Goal: Use online tool/utility: Utilize a website feature to perform a specific function

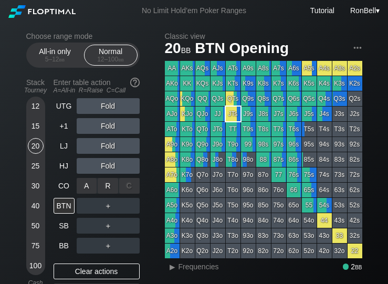
click at [103, 188] on div "R ✕" at bounding box center [108, 186] width 20 height 16
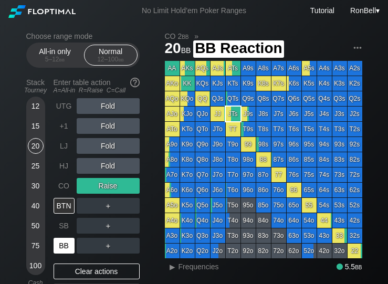
click at [60, 252] on div "BB" at bounding box center [64, 246] width 21 height 16
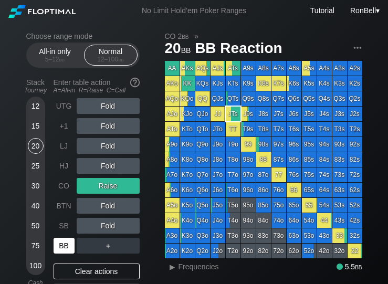
click at [184, 266] on span "Frequencies" at bounding box center [198, 266] width 40 height 8
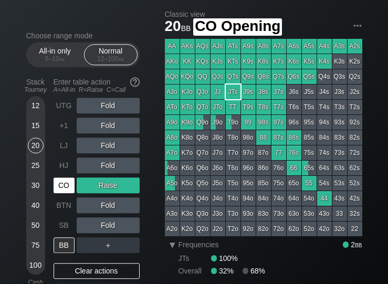
scroll to position [22, 0]
click at [61, 184] on div "CO" at bounding box center [64, 186] width 21 height 16
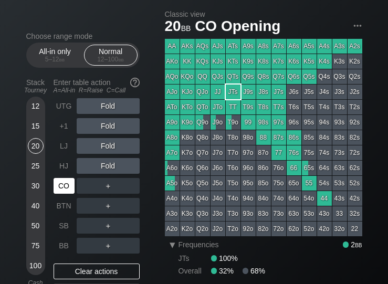
click at [60, 211] on div "BTN" at bounding box center [64, 206] width 21 height 16
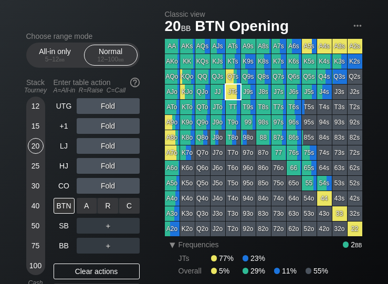
click at [108, 208] on div "R ✕" at bounding box center [108, 206] width 20 height 16
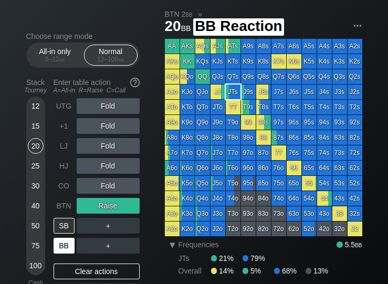
click at [59, 253] on div "BB" at bounding box center [64, 246] width 21 height 16
